Goal: Contribute content

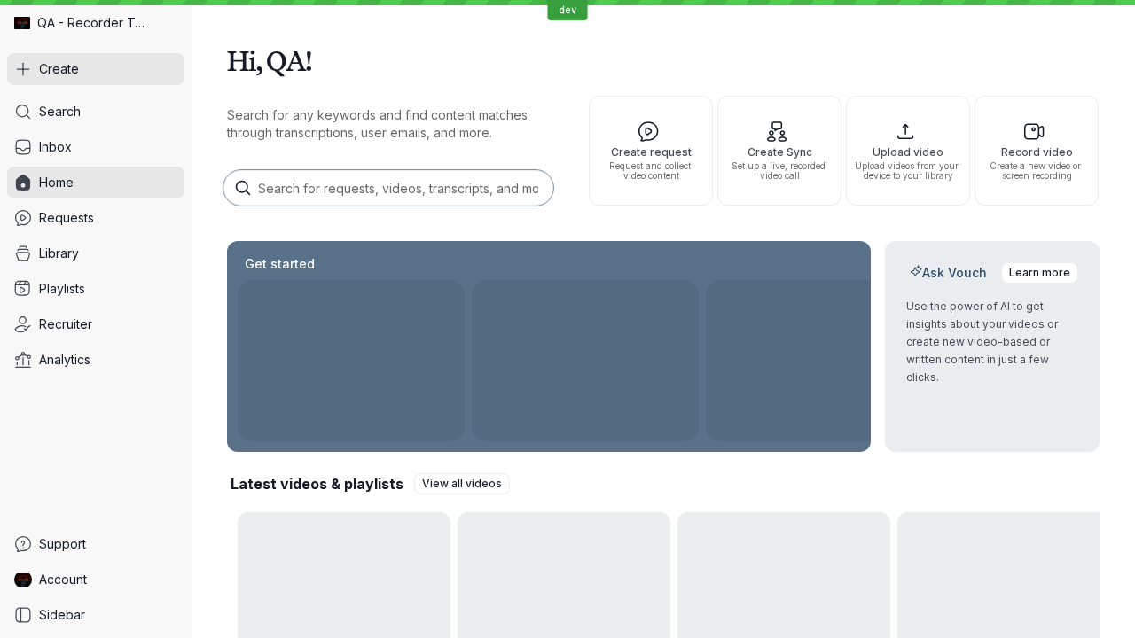
click at [96, 69] on button "Create" at bounding box center [95, 69] width 177 height 32
